Goal: Task Accomplishment & Management: Complete application form

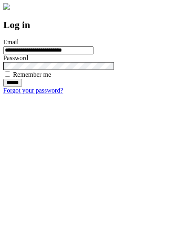
type input "**********"
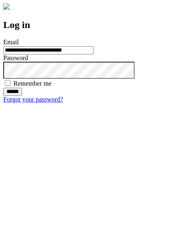
click at [22, 96] on input "******" at bounding box center [12, 92] width 19 height 8
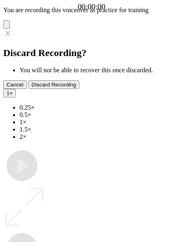
type input "**********"
